Goal: Information Seeking & Learning: Check status

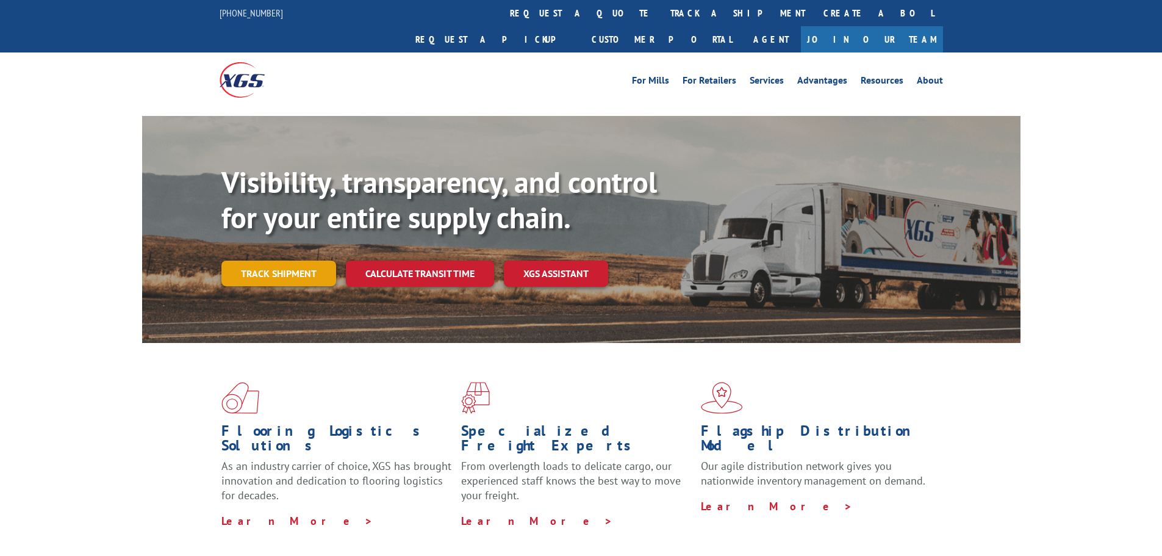
click at [294, 261] on link "Track shipment" at bounding box center [278, 274] width 115 height 26
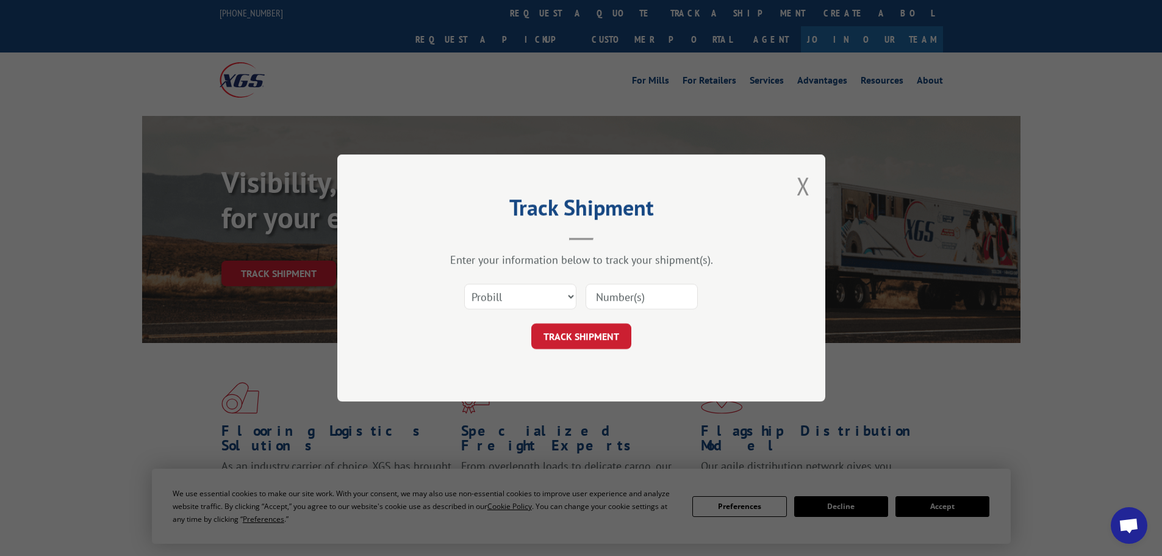
paste input "17108291"
type input "17108291"
click at [588, 340] on button "TRACK SHIPMENT" at bounding box center [581, 336] width 100 height 26
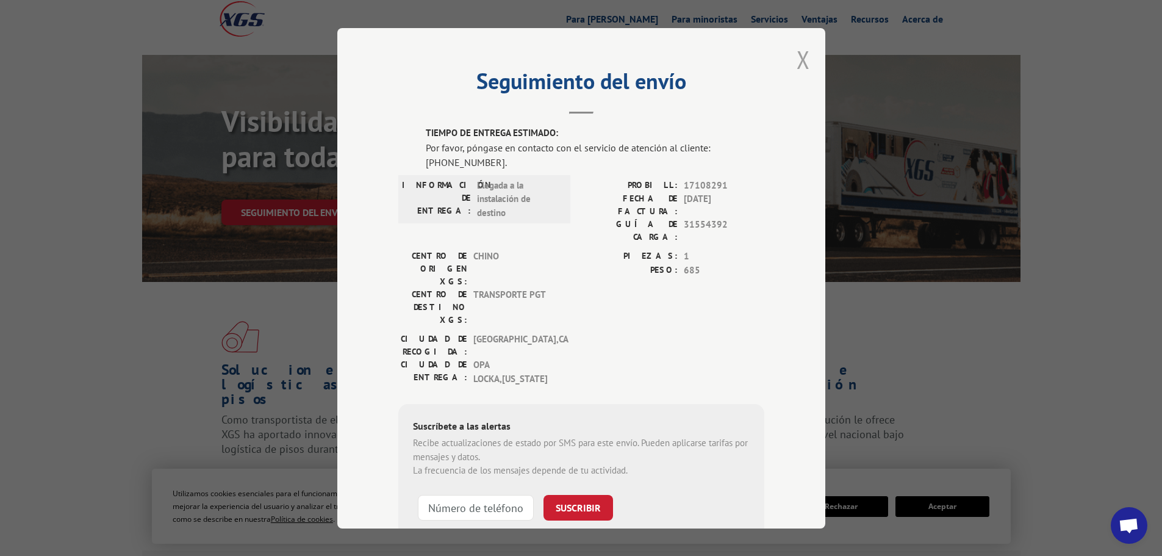
click at [799, 61] on button "Cerrar modal" at bounding box center [803, 59] width 13 height 32
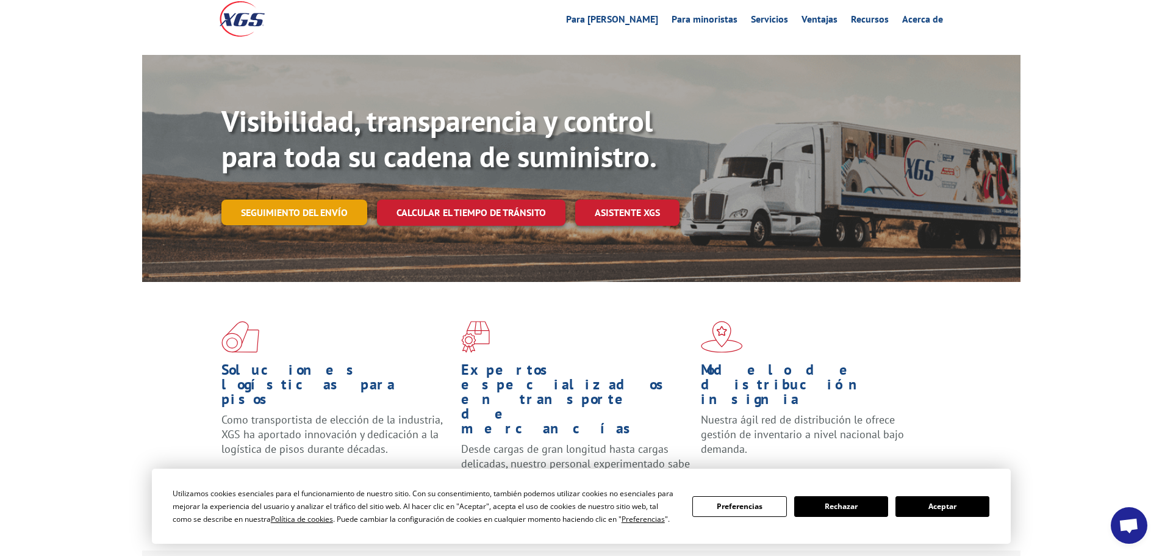
click at [303, 208] on font "Seguimiento del envío" at bounding box center [294, 212] width 107 height 12
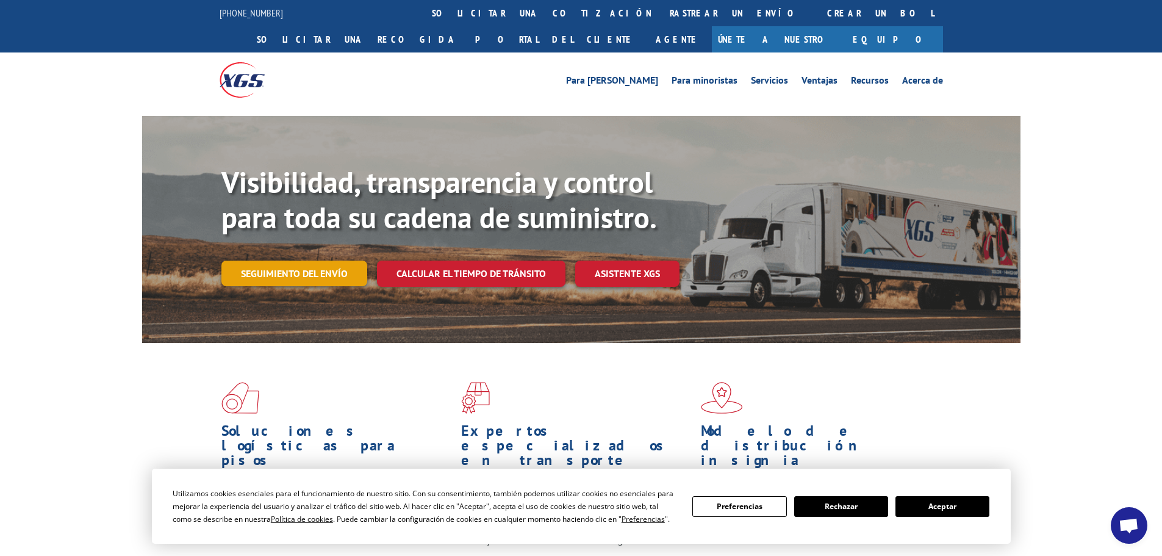
click at [328, 279] on link "Seguimiento del envío" at bounding box center [294, 274] width 146 height 26
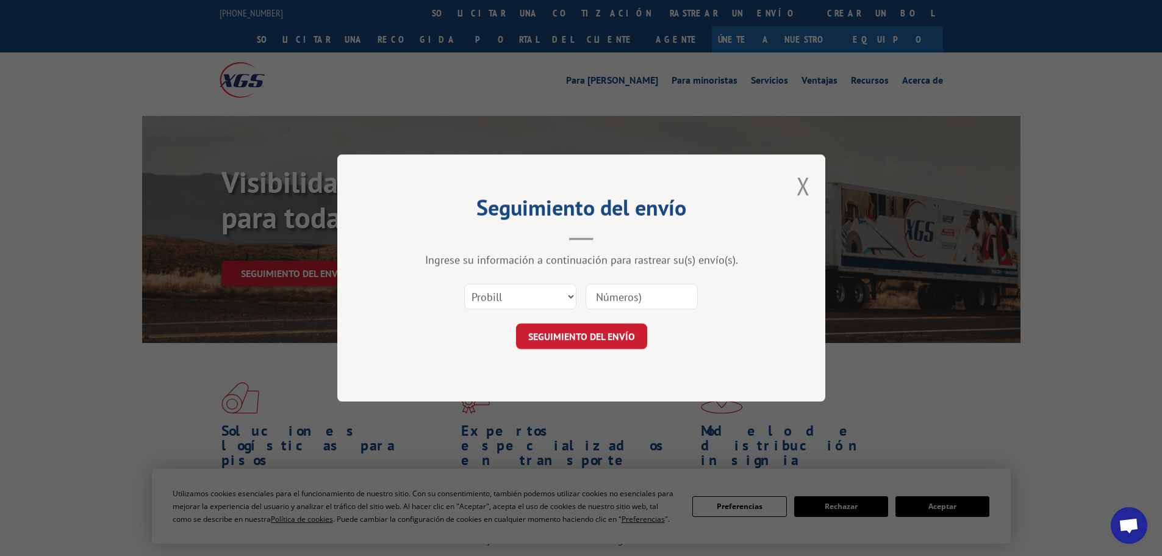
paste input "17108291"
type input "17108291"
click at [620, 337] on font "SEGUIMIENTO DEL ENVÍO" at bounding box center [581, 336] width 107 height 12
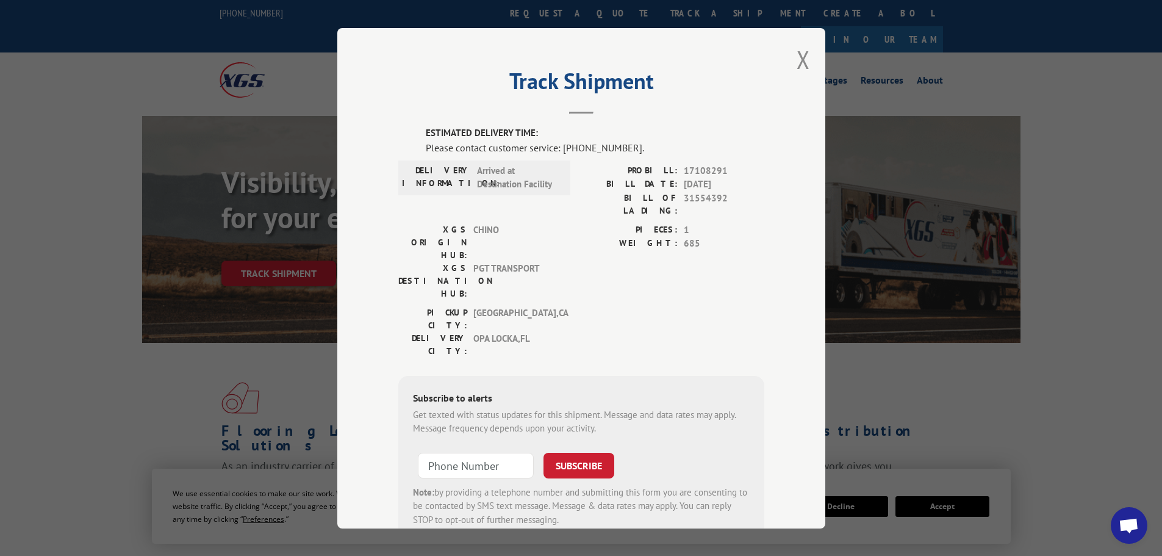
click at [790, 56] on div "Track Shipment ESTIMATED DELIVERY TIME: Please contact customer service: [PHONE…" at bounding box center [581, 278] width 488 height 500
click at [797, 60] on button "Close modal" at bounding box center [803, 59] width 13 height 32
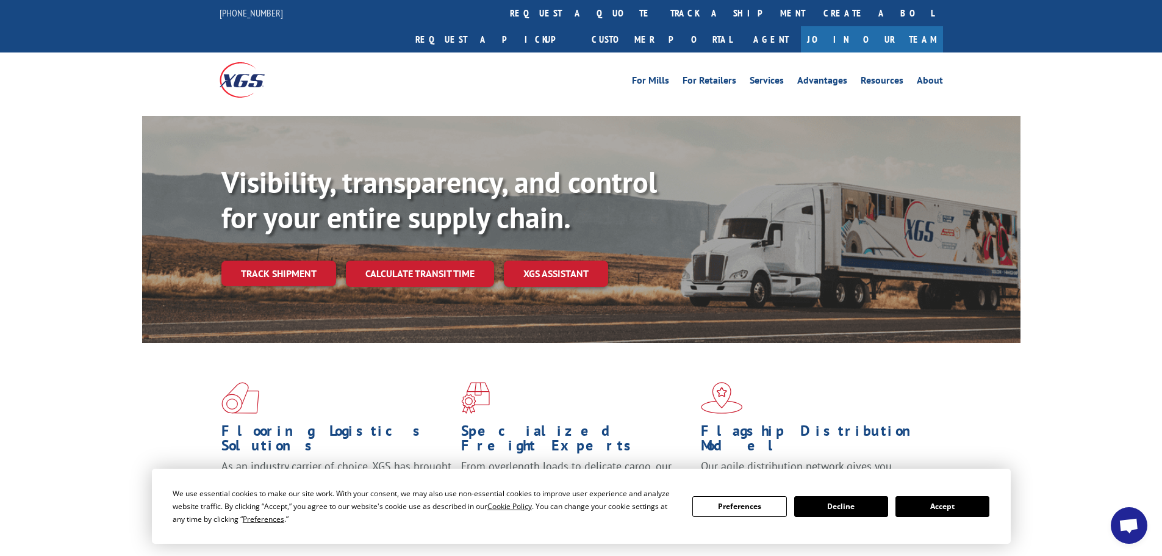
click at [953, 513] on button "Accept" at bounding box center [943, 506] width 94 height 21
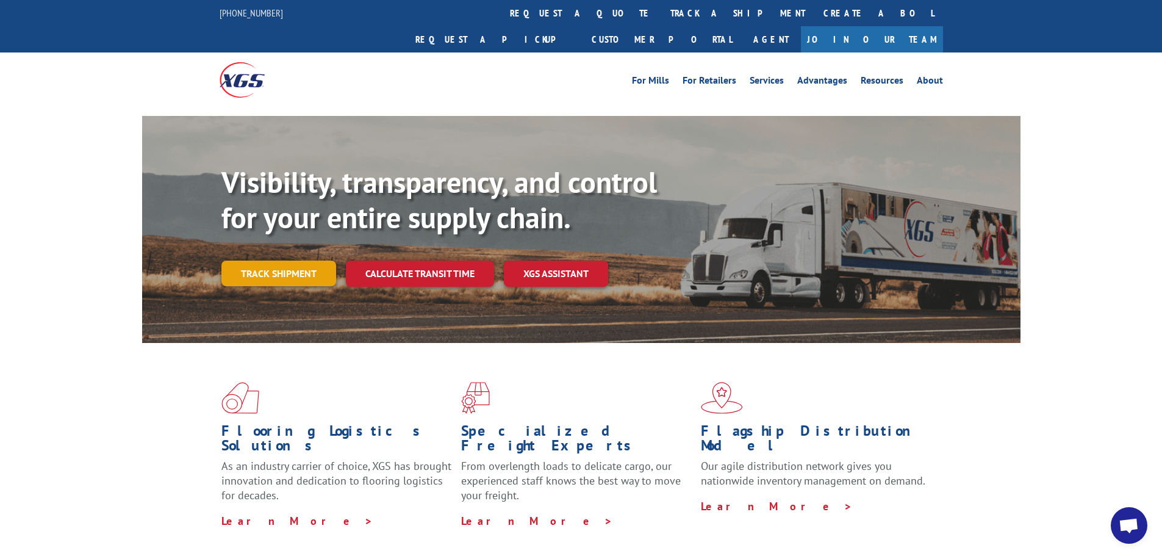
click at [278, 261] on link "Track shipment" at bounding box center [278, 274] width 115 height 26
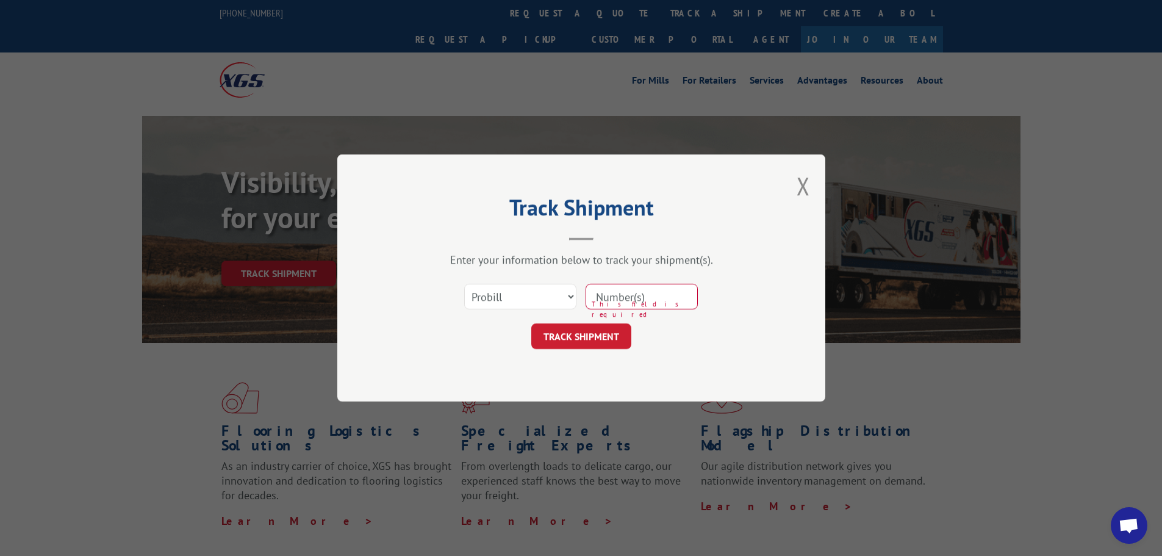
paste input "17108291"
type input "17108291"
click at [597, 336] on button "TRACK SHIPMENT" at bounding box center [581, 336] width 100 height 26
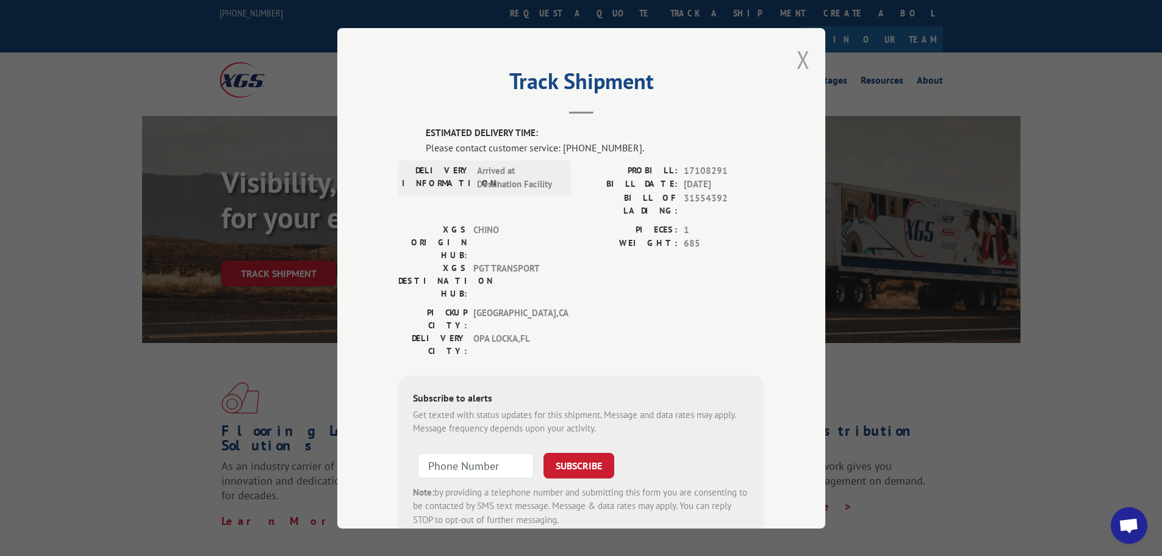
click at [797, 57] on button "Close modal" at bounding box center [803, 59] width 13 height 32
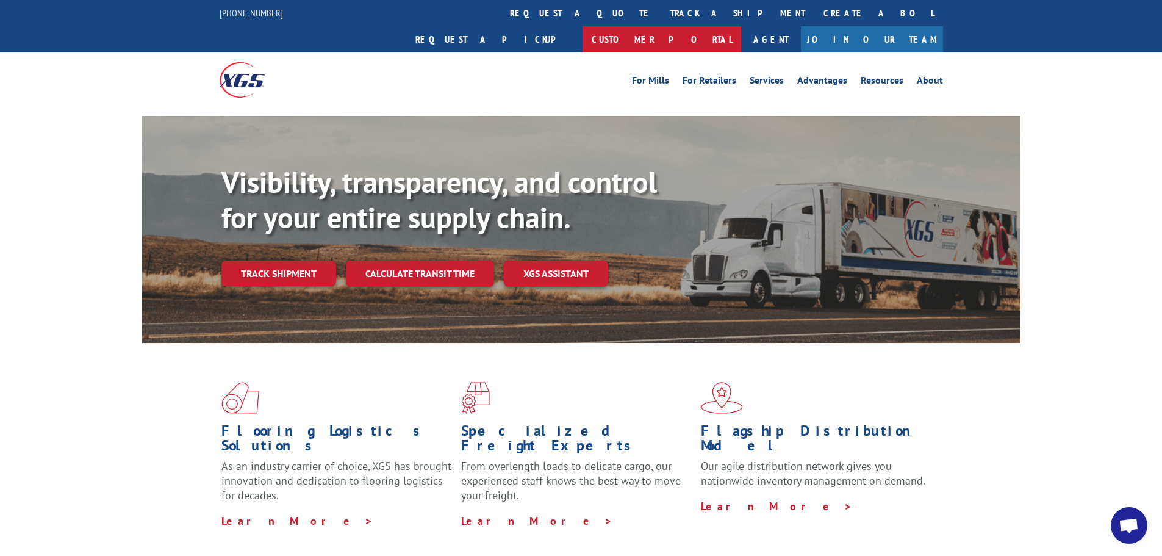
click at [741, 26] on link "Customer Portal" at bounding box center [662, 39] width 159 height 26
